Goal: Task Accomplishment & Management: Complete application form

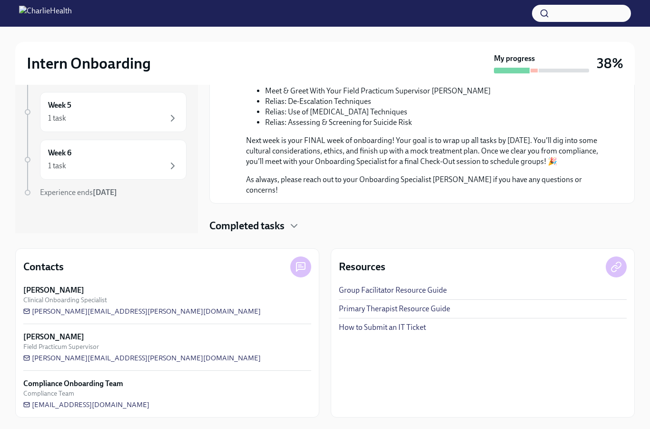
scroll to position [556, 0]
click at [642, 220] on div "Intern Onboarding My progress 38% 2 previous weeks Week 2 2 tasks • 2 messages …" at bounding box center [325, 134] width 650 height 588
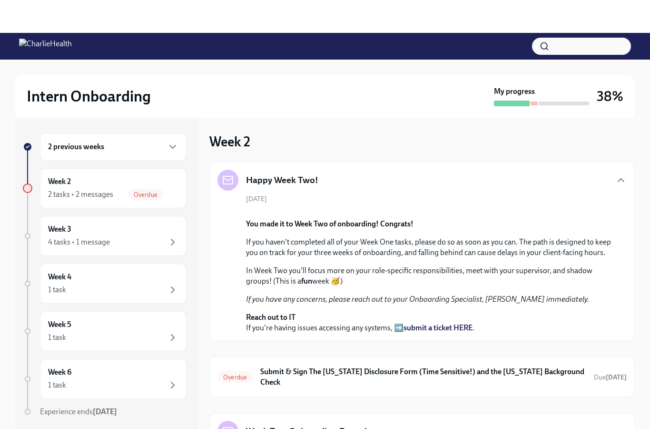
scroll to position [0, 0]
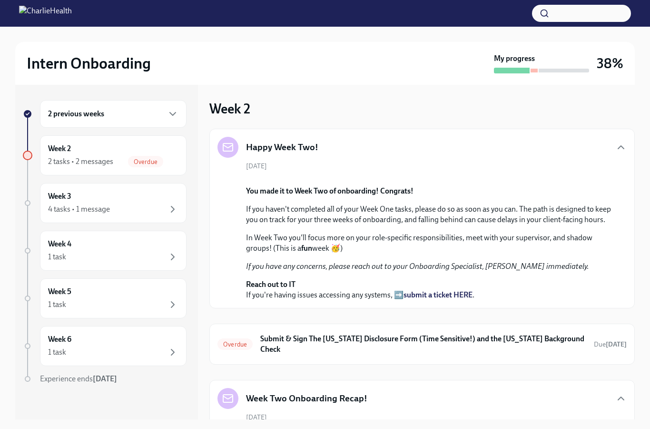
click at [623, 142] on icon "button" at bounding box center [621, 146] width 11 height 11
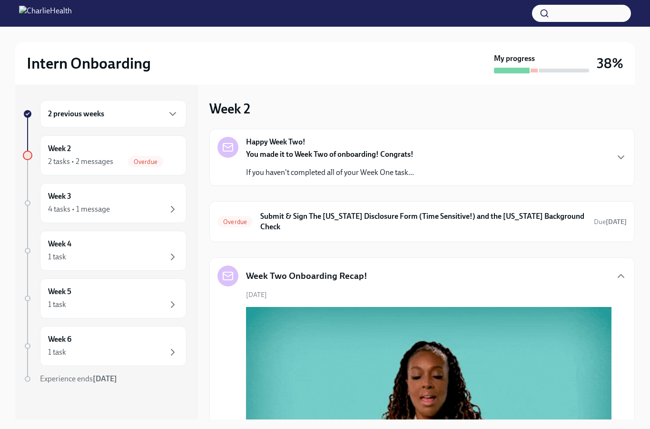
click at [623, 218] on strong "[DATE]" at bounding box center [616, 222] width 21 height 8
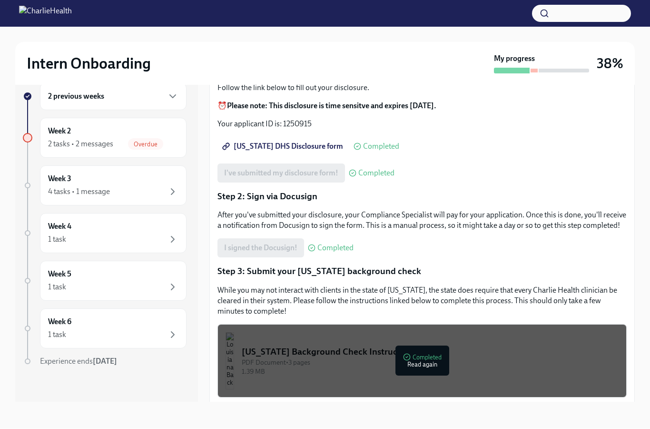
scroll to position [55, 0]
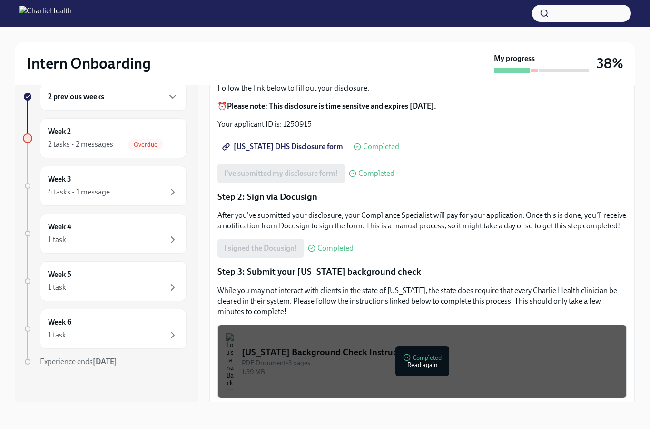
click at [337, 410] on span "I have submitted my LA background check" at bounding box center [293, 415] width 139 height 10
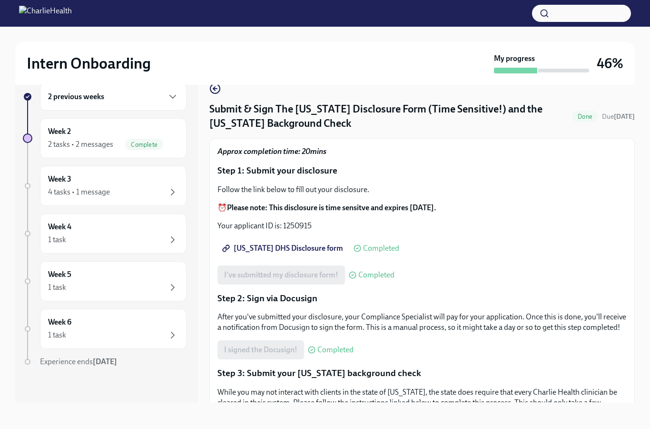
scroll to position [0, 0]
click at [154, 186] on div "4 tasks • 1 message" at bounding box center [113, 191] width 130 height 11
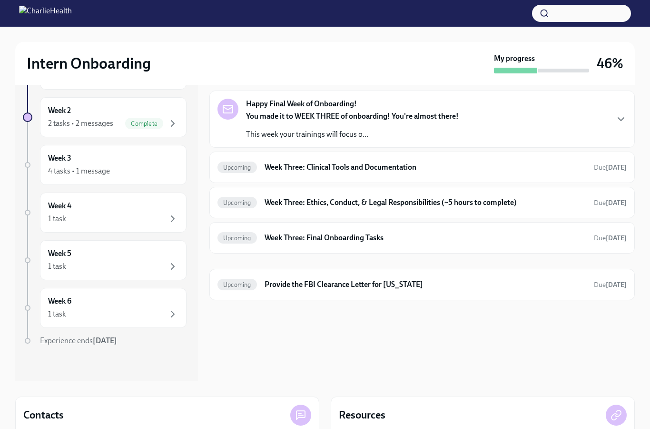
click at [627, 121] on icon "button" at bounding box center [621, 118] width 11 height 11
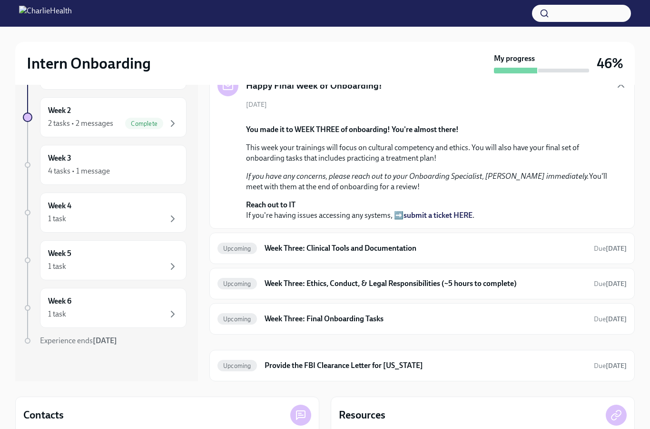
scroll to position [191, 0]
click at [619, 326] on div "Upcoming Week Three: Final Onboarding Tasks Due [DATE]" at bounding box center [422, 318] width 409 height 15
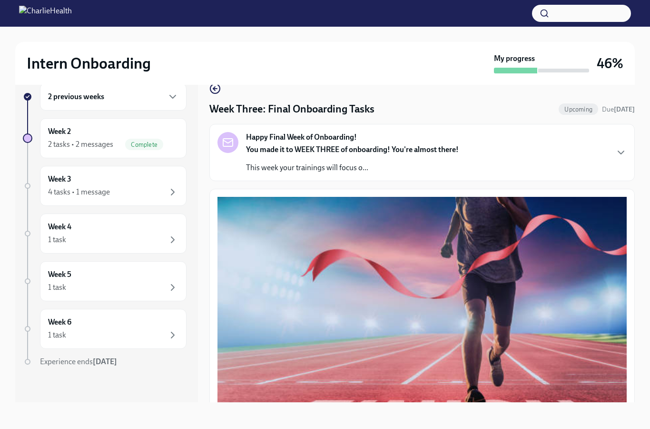
click at [159, 186] on div "4 tasks • 1 message" at bounding box center [113, 191] width 130 height 11
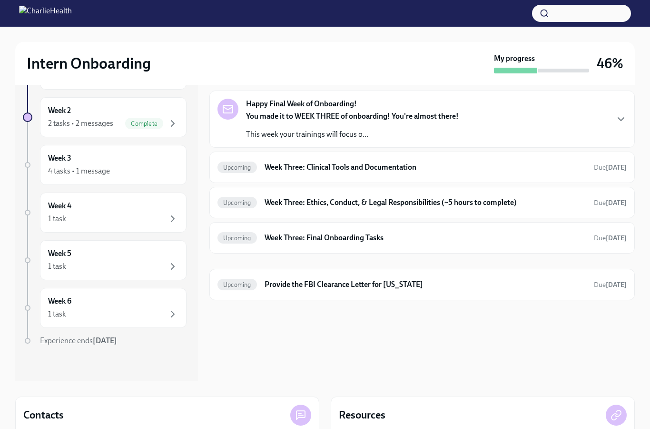
click at [626, 118] on icon "button" at bounding box center [621, 118] width 11 height 11
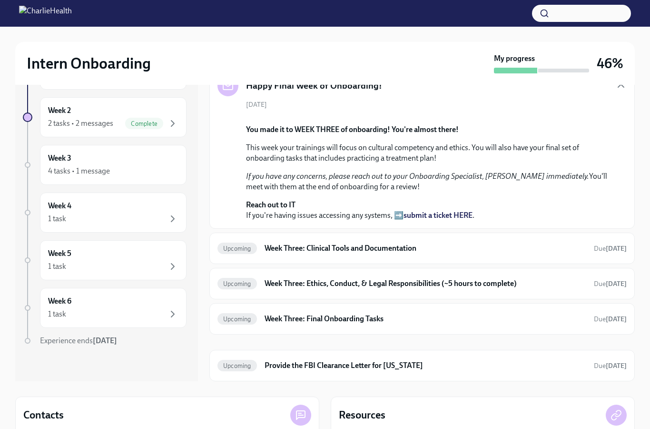
scroll to position [191, 0]
click at [615, 252] on strong "[DATE]" at bounding box center [616, 248] width 21 height 8
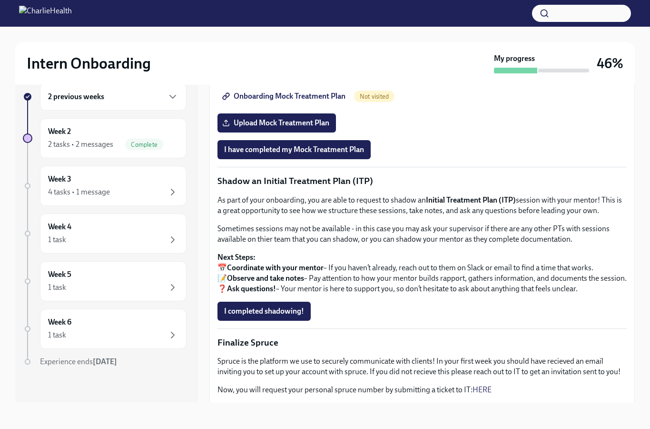
scroll to position [677, 0]
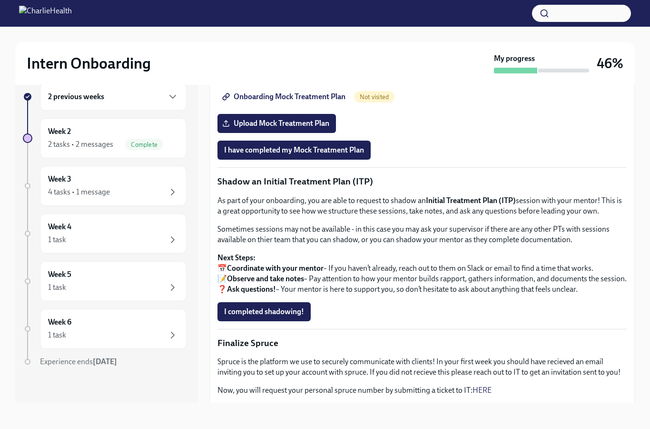
click at [174, 186] on icon "button" at bounding box center [172, 191] width 11 height 11
